Goal: Use online tool/utility: Utilize a website feature to perform a specific function

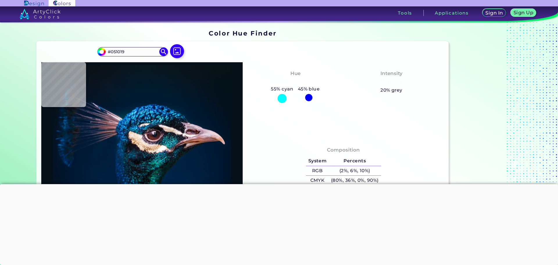
drag, startPoint x: 131, startPoint y: 71, endPoint x: 49, endPoint y: 64, distance: 82.6
click at [49, 64] on div "#051019 #051019 Acadia ◉ Acid Green ◉ Aero Blue ◉ Alabaster ◉ Albescent White ◉…" at bounding box center [243, 149] width 413 height 217
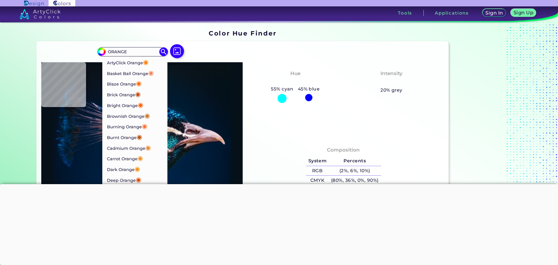
type input "ORANGE"
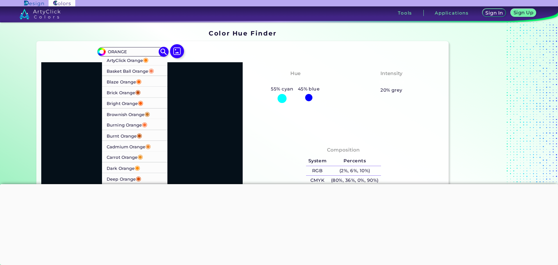
click at [109, 87] on p "Blaze Orange ◉" at bounding box center [124, 81] width 35 height 11
type input "#ff6600"
type input "#FF6600"
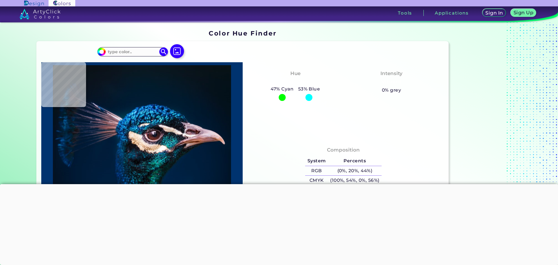
type input "#08161f"
type input "#08161F"
type input "#09161f"
type input "#09161F"
type input "#09161e"
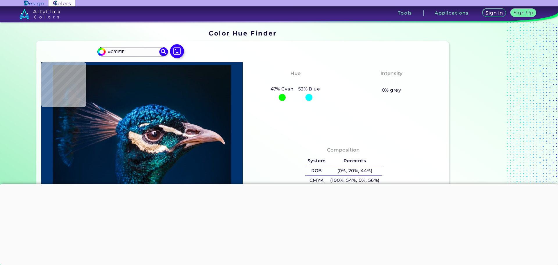
type input "#09161E"
type input "#0a151e"
type input "#0A151E"
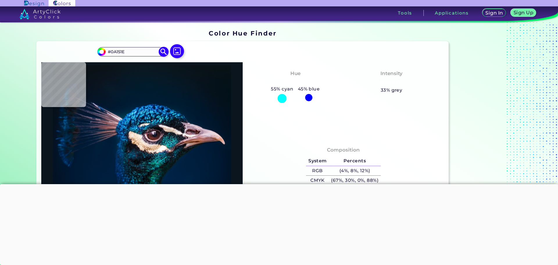
click at [97, 55] on input "#0a151e" at bounding box center [100, 50] width 7 height 7
type input "#0a121f"
type input "#0A121F"
type input "#0a131f"
type input "#0A131F"
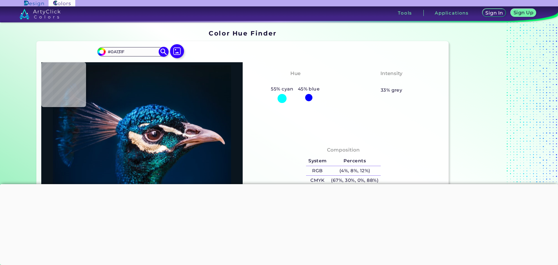
type input "#0a141f"
type input "#0A141F"
type input "#0a161f"
type input "#0A161F"
type input "#0a1d1f"
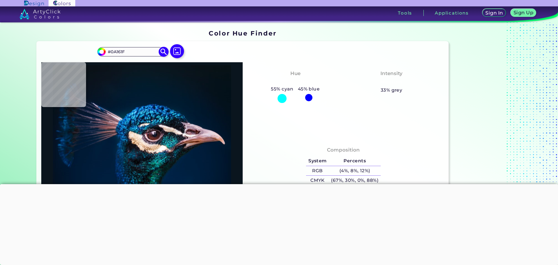
type input "#0A1D1F"
type input "#0a1f0e"
type input "#0A1F0E"
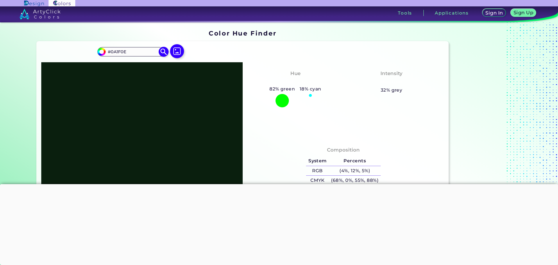
type input "#171f0a"
type input "#171F0A"
type input "#1f180a"
type input "#1F180A"
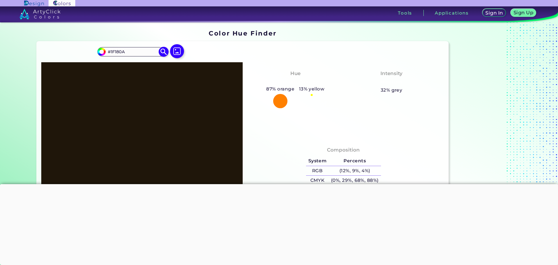
type input "#1f110a"
type input "#1F110A"
type input "#1f100a"
type input "#1F100A"
type input "#1f0f0a"
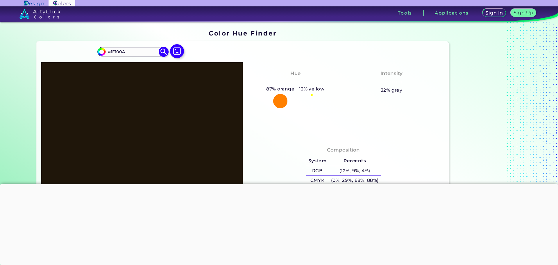
type input "#1F0F0A"
type input "#1f0e0a"
type input "#1F0E0A"
type input "#1f0d0a"
type input "#1F0D0A"
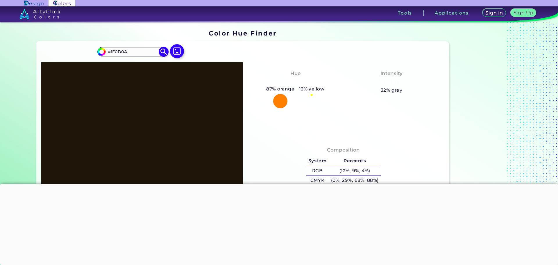
type input "#1f0c0a"
type input "#1F0C0A"
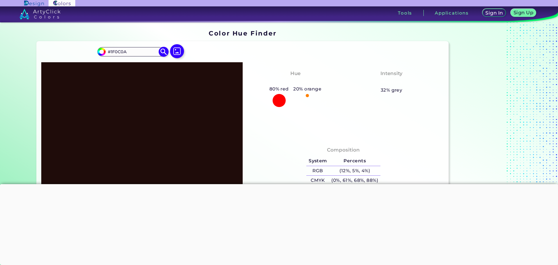
type input "#1f0d0a"
type input "#1F0D0A"
type input "#1f0e0a"
type input "#1F0E0A"
type input "#1f0f0a"
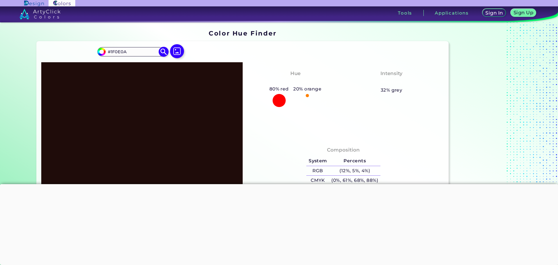
type input "#1F0F0A"
type input "#1f110a"
type input "#1F110A"
type input "#1f130a"
type input "#1F130A"
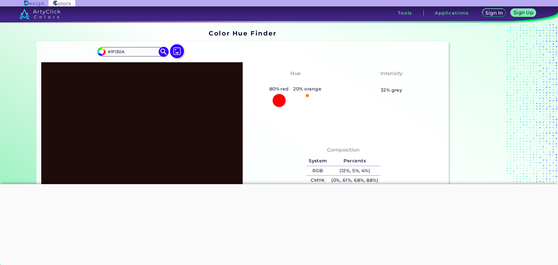
type input "#1f150a"
type input "#1F150A"
type input "#1f160a"
type input "#1F160A"
type input "#1f170a"
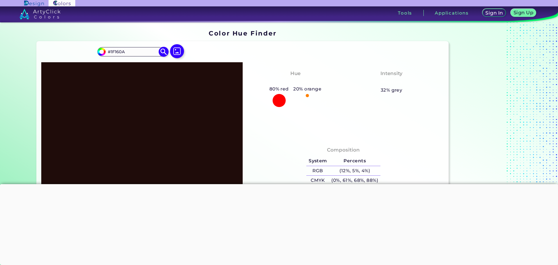
type input "#1F170A"
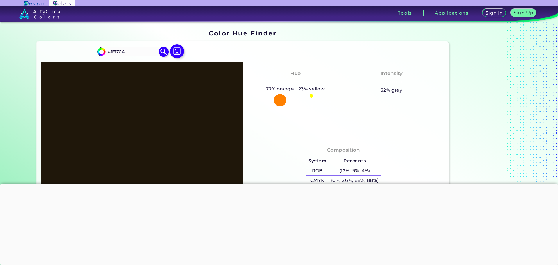
type input "#1f180a"
type input "#1F180A"
type input "#1f190a"
type input "#1F190A"
type input "#1f180a"
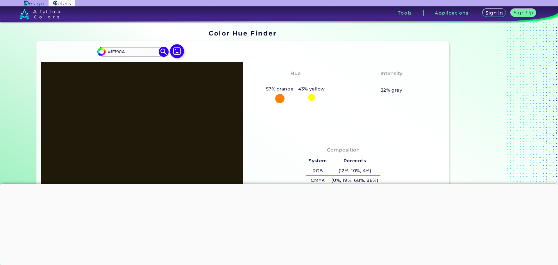
type input "#1F180A"
type input "#1f170a"
type input "#1F170A"
type input "#1f160a"
type input "#1F160A"
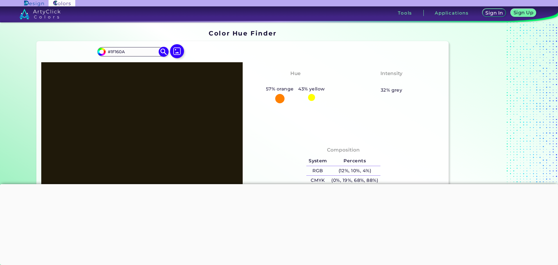
type input "#1f150a"
type input "#1F150A"
type input "#1f140a"
type input "#1F140A"
type input "#1f150a"
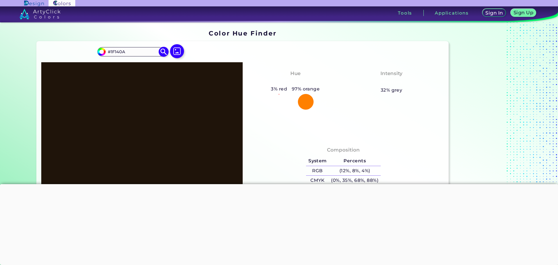
type input "#1F150A"
type input "#1f160a"
type input "#1F160A"
type input "#1f170a"
type input "#1F170A"
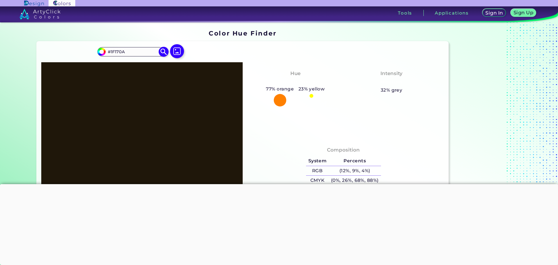
type input "#1f160a"
type input "#1F160A"
type input "#1f150a"
type input "#1F150A"
type input "#1f140a"
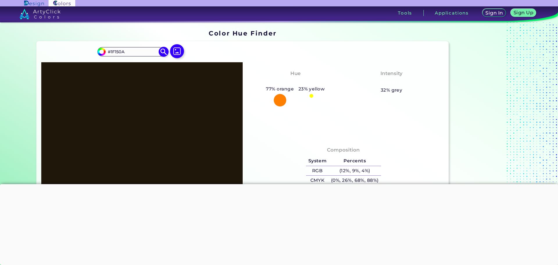
type input "#1F140A"
type input "#1f130a"
type input "#1F130A"
type input "#1e130b"
type input "#1E130B"
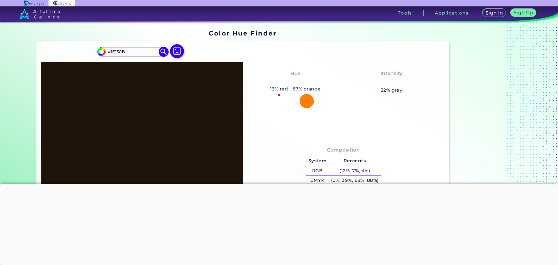
type input "#22160c"
type input "#22160C"
type input "#25180e"
type input "#25180E"
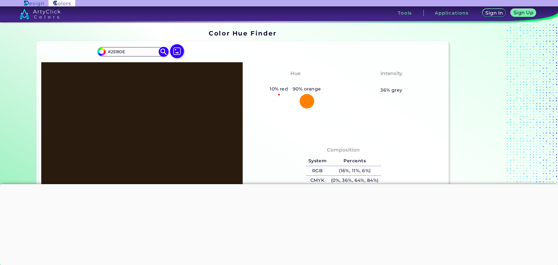
type input "#2a1b0f"
type input "#2A1B0F"
type input "#321f10"
type input "#321F10"
type input "#492e18"
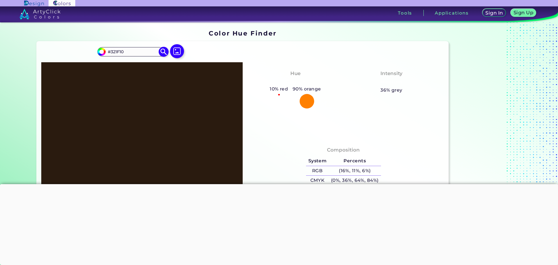
type input "#492E18"
type input "#59381d"
type input "#59381D"
type input "#653f20"
type input "#653F20"
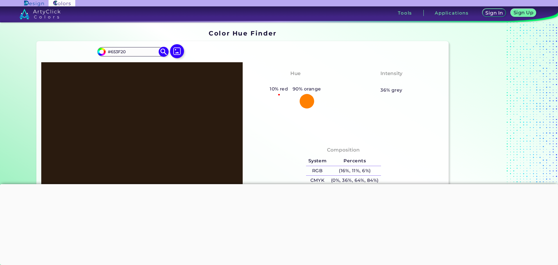
type input "#744925"
type input "#7e502a"
type input "#7E502A"
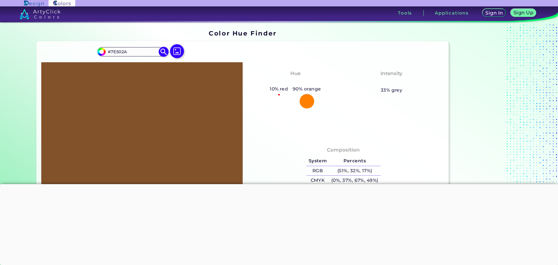
type input "#82522b"
type input "#82522B"
type input "#81522c"
type input "#81522C"
type input "#85552e"
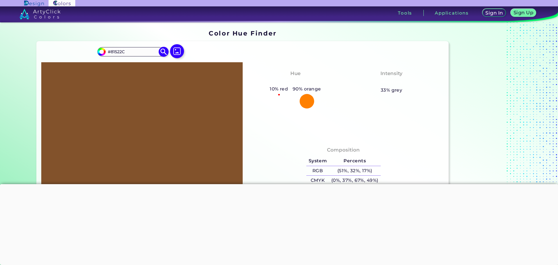
type input "#85552E"
type input "#89572f"
type input "#89572F"
type input "#8e5a2f"
type input "#8E5A2F"
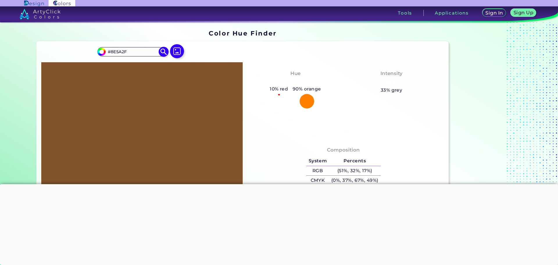
type input "#915c30"
type input "#915C30"
type input "#905c31"
type input "#905C31"
type input "#945f33"
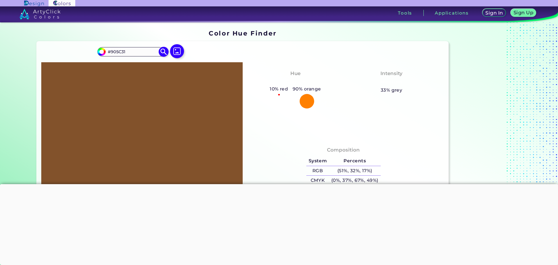
type input "#945F33"
type input "#996133"
type input "#955e32"
type input "#955E32"
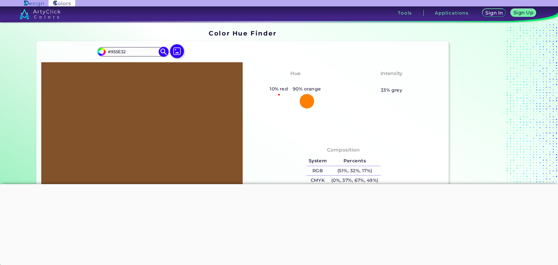
type input "#996133"
type input "#9a6132"
type input "#9A6132"
type input "#9f6332"
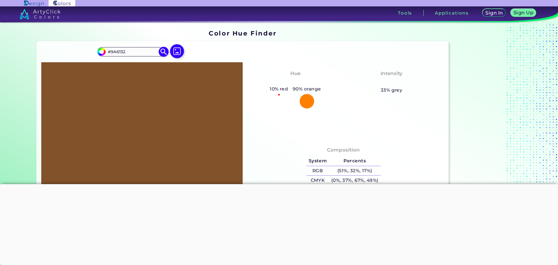
type input "#9F6332"
type input "#9e6333"
type input "#9E6333"
type input "#9f6332"
type input "#9F6332"
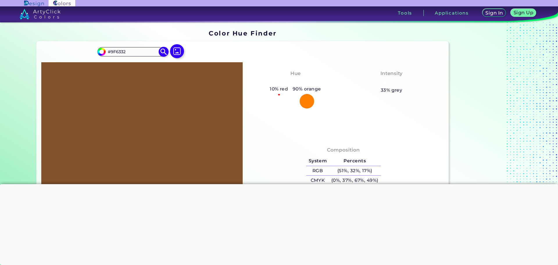
type input "#a36633"
type input "#A36633"
type input "#a46532"
type input "#A46532"
type input "#a86834"
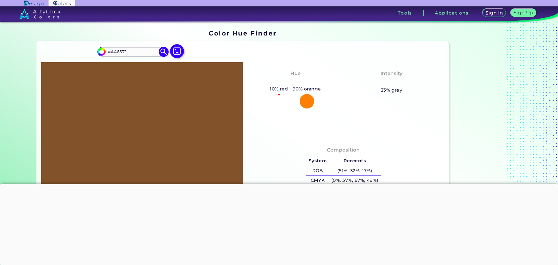
type input "#A86834"
type input "#a56531"
type input "#A56531"
type input "#a86834"
type input "#A86834"
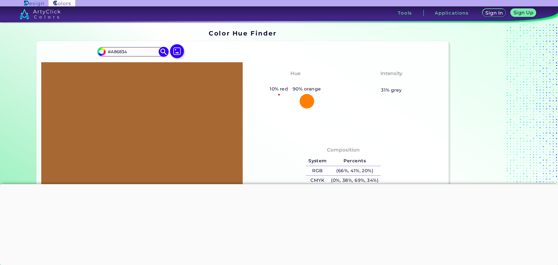
type input "#a96832"
type input "#A96832"
type input "#ac6a35"
type input "#AC6A35"
type input "#ad6a34"
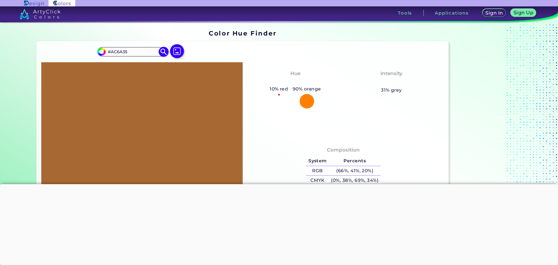
type input "#AD6A34"
type input "#ae6a32"
type input "#AE6A32"
type input "#af6a31"
type input "#AF6A31"
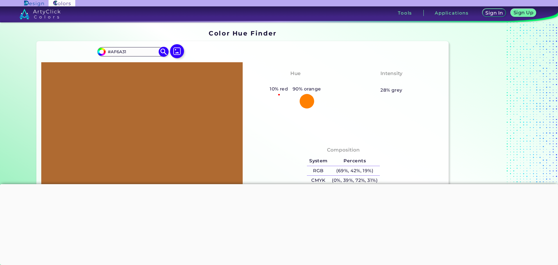
type input "#b06a30"
type input "#B06A30"
type input "#ad672e"
type input "#AD672E"
type input "#ac672f"
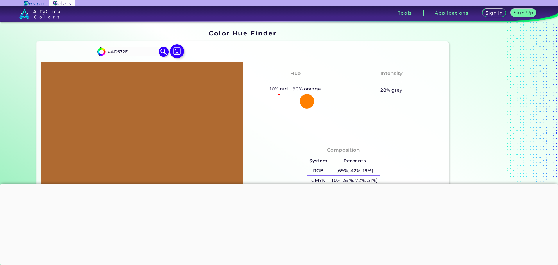
type input "#AC672F"
type input "#ae672d"
type input "#AE672D"
type input "#aa652c"
type input "#AA652C"
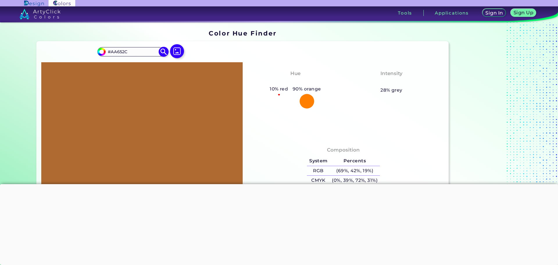
type input "#ab652b"
type input "#AB652B"
type input "#aa652c"
type input "#AA652C"
type input "#a7622a"
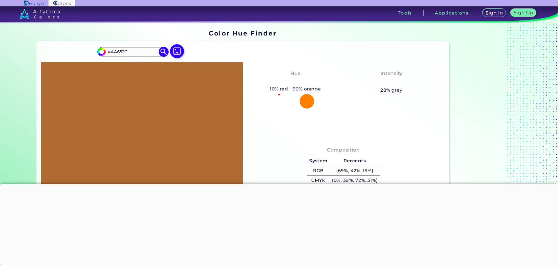
type input "#A7622A"
type input "#a36029"
type input "#A36029"
type input "#9f5d28"
type input "#9F5D28"
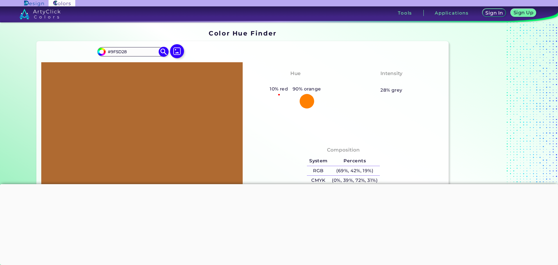
type input "#a05d27"
type input "#A05D27"
type input "#9b5b27"
type input "#9B5B27"
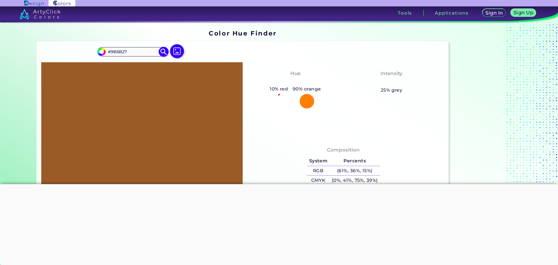
type input "#9c5b26"
type input "#9C5B26"
type input "#975926"
type input "#985925"
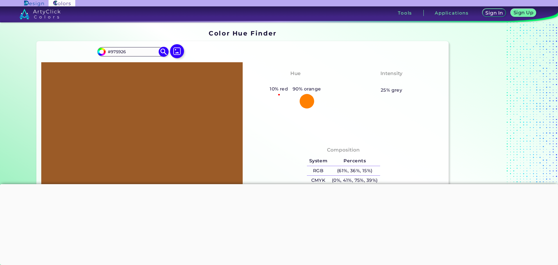
type input "#985925"
type input "#935625"
type input "#905423"
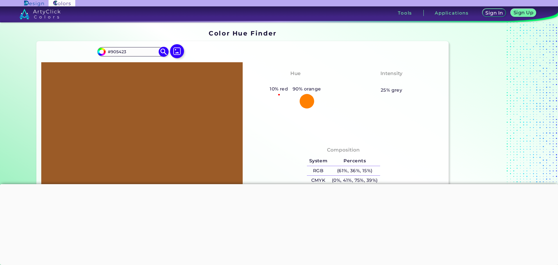
type input "#8f5424"
type input "#8F5424"
type input "#8b5123"
type input "#8B5123"
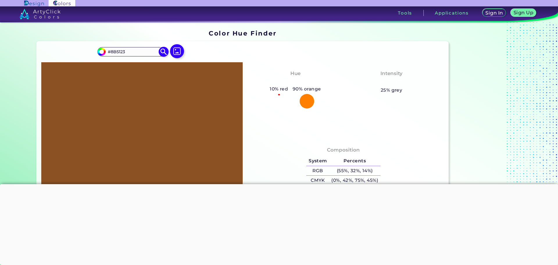
type input "#8a5224"
type input "#8A5224"
type input "#895224"
type input "#8c5426"
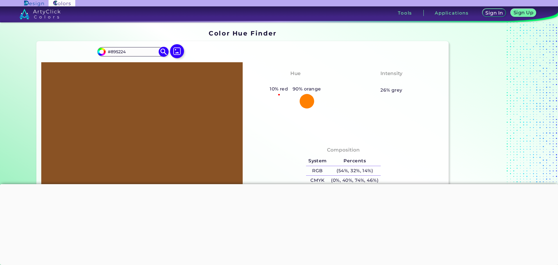
type input "#8C5426"
type input "#8b5427"
type input "#8B5427"
type input "#8f5728"
type input "#8F5728"
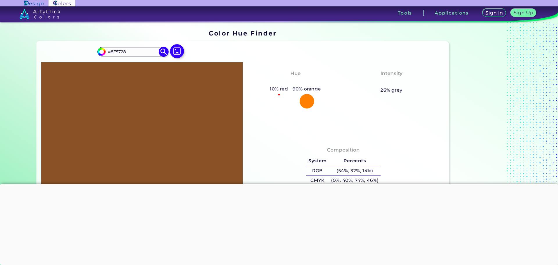
type input "#905727"
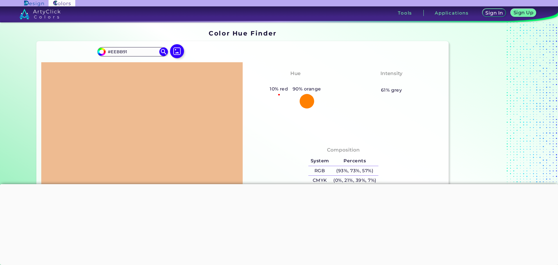
click at [268, 74] on div "#eebb91 #EEBB91 Acadia ◉ Acid Green ◉ Aero Blue ◉ Alabaster ◉ Albescent White ◉…" at bounding box center [243, 149] width 413 height 217
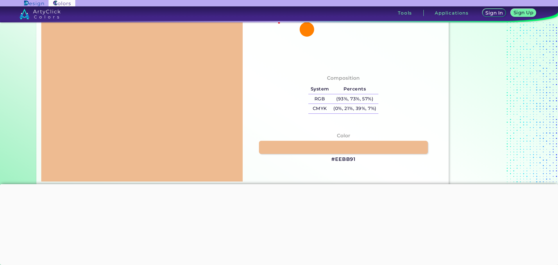
scroll to position [116, 0]
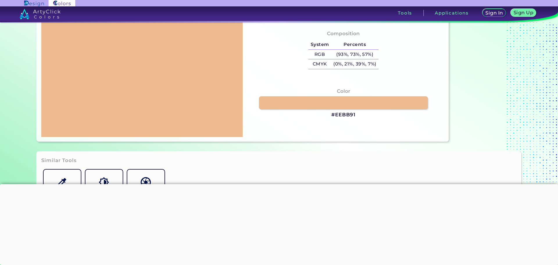
click at [355, 118] on h3 "#EEBB91" at bounding box center [343, 114] width 24 height 7
